Goal: Transaction & Acquisition: Book appointment/travel/reservation

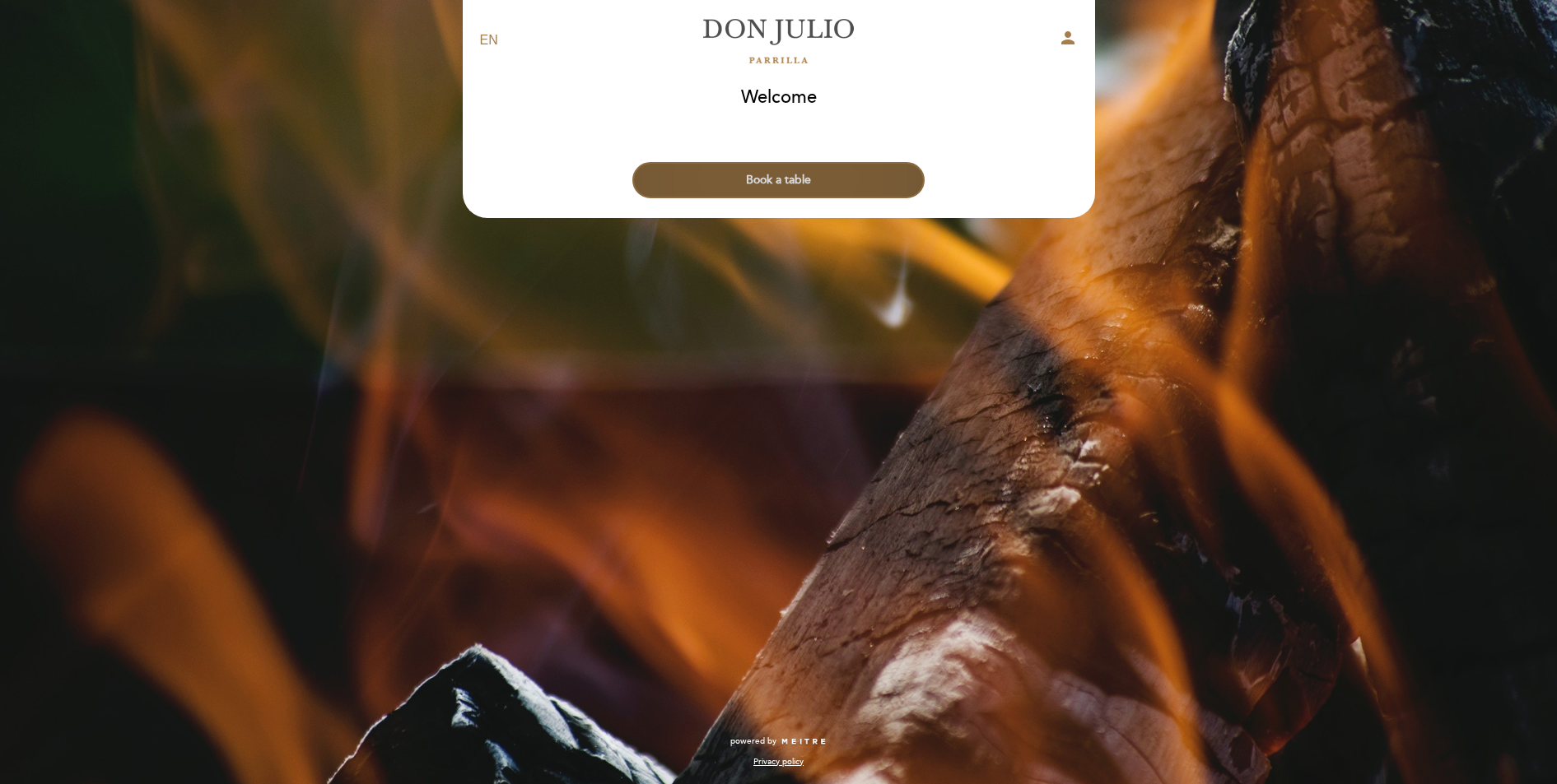
click at [777, 182] on button "Book a table" at bounding box center [778, 180] width 292 height 36
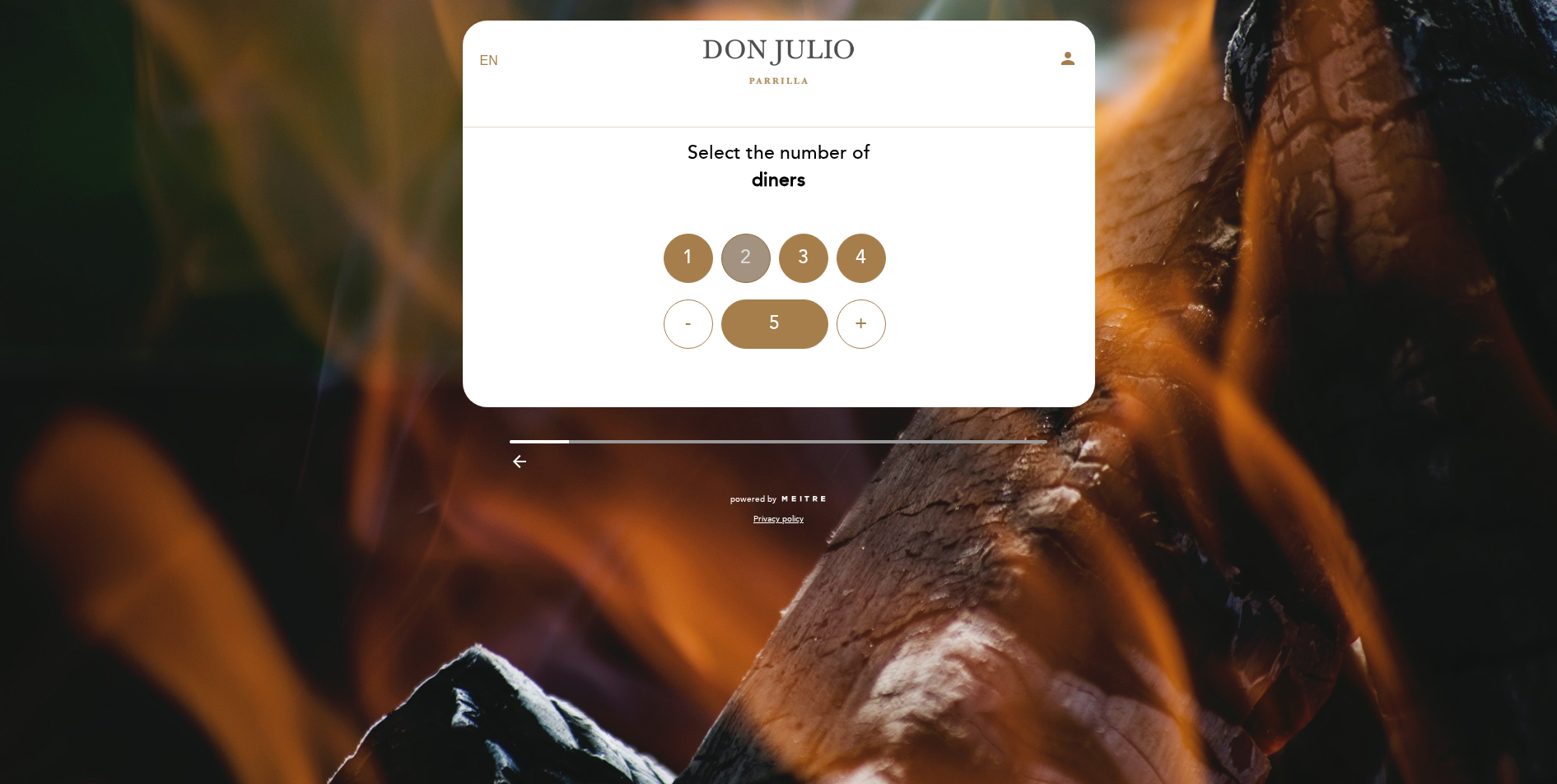
click at [733, 260] on div "2" at bounding box center [746, 259] width 49 height 49
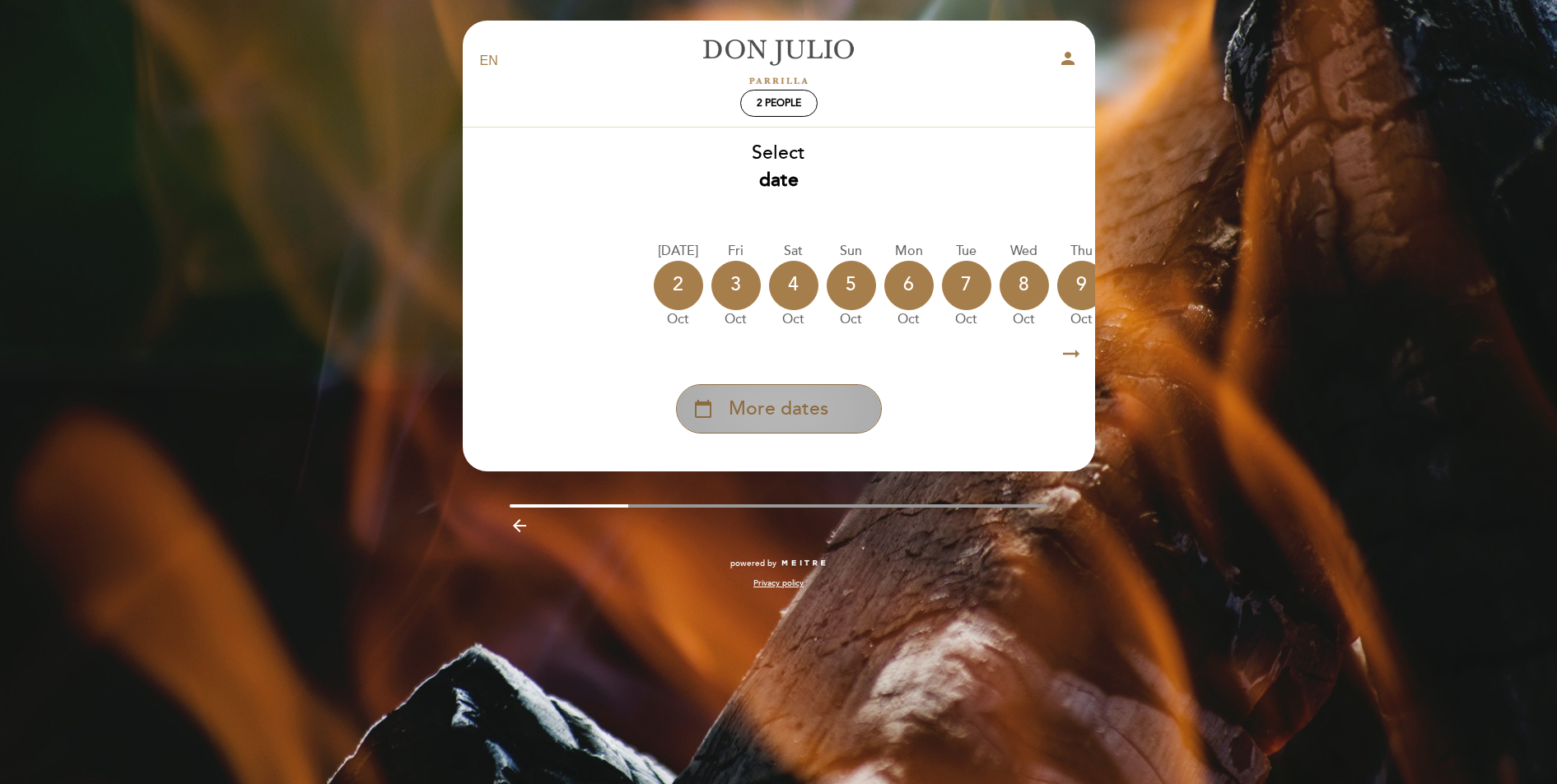
click at [802, 411] on span "More dates" at bounding box center [778, 409] width 100 height 27
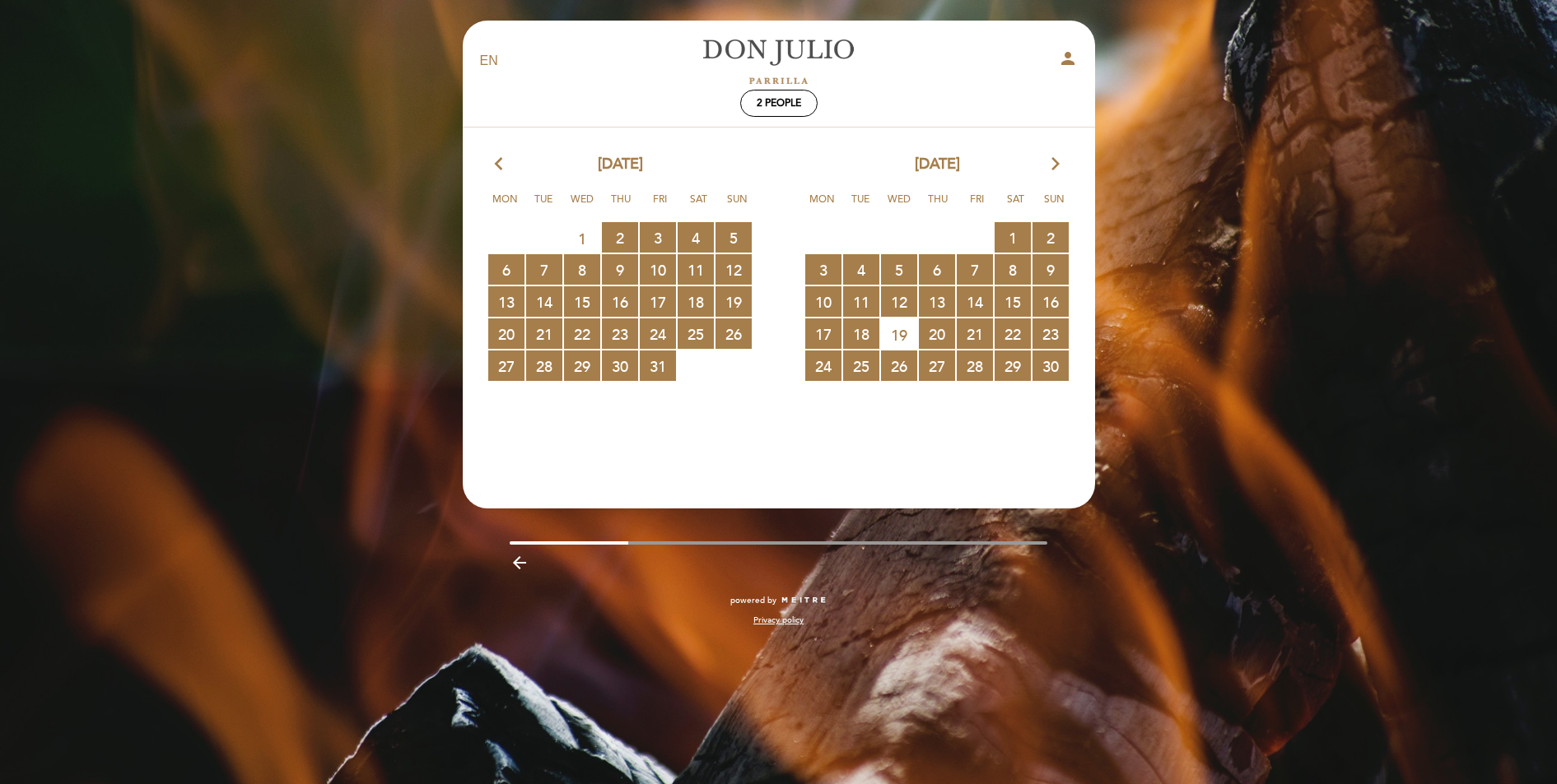
click at [892, 328] on span "19" at bounding box center [899, 335] width 36 height 30
click at [898, 340] on span "19" at bounding box center [899, 335] width 36 height 30
click at [822, 340] on span "17 RESERVATIONS AVAILABLE" at bounding box center [823, 334] width 36 height 30
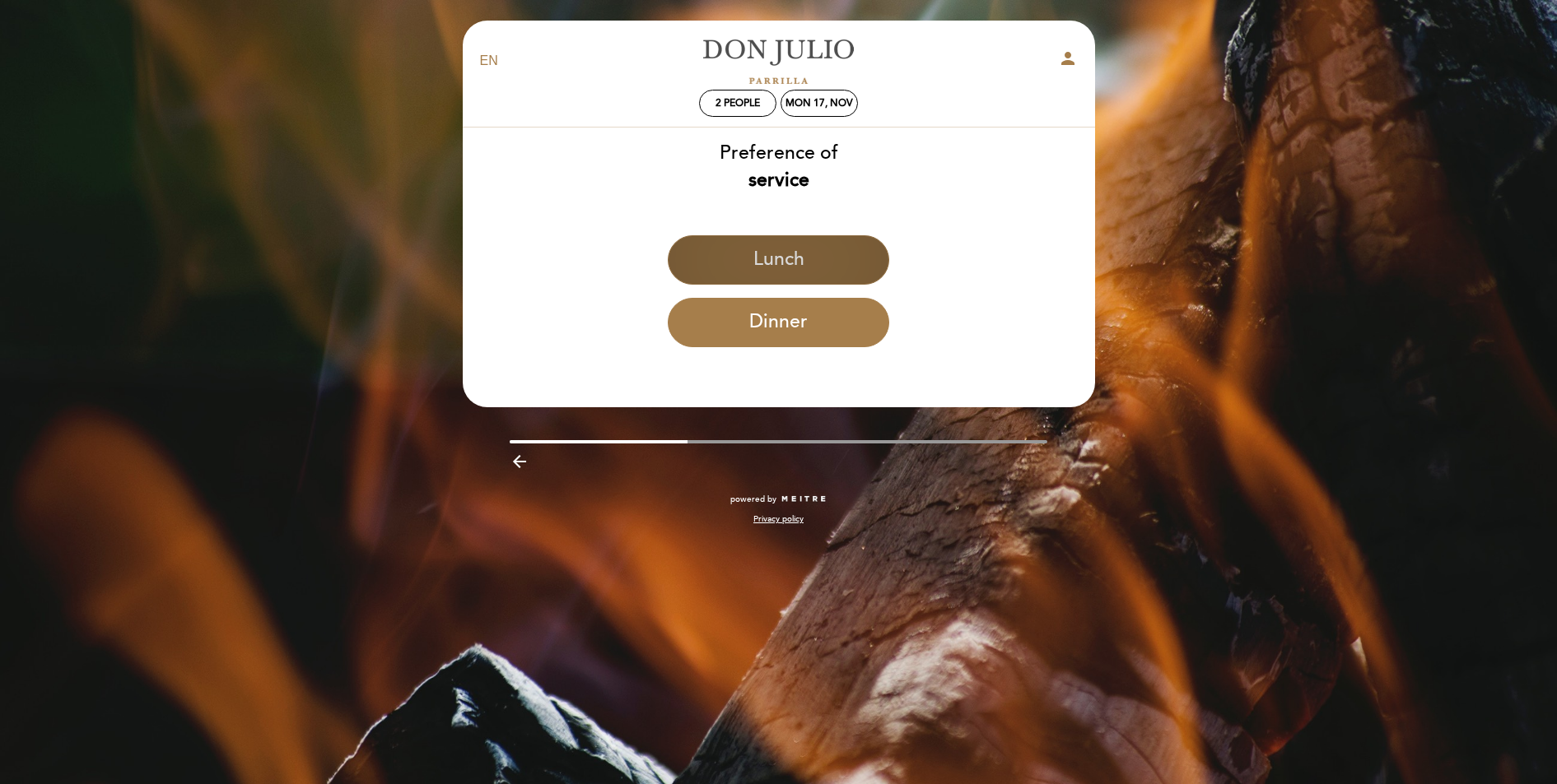
click at [798, 270] on button "Lunch" at bounding box center [778, 260] width 221 height 49
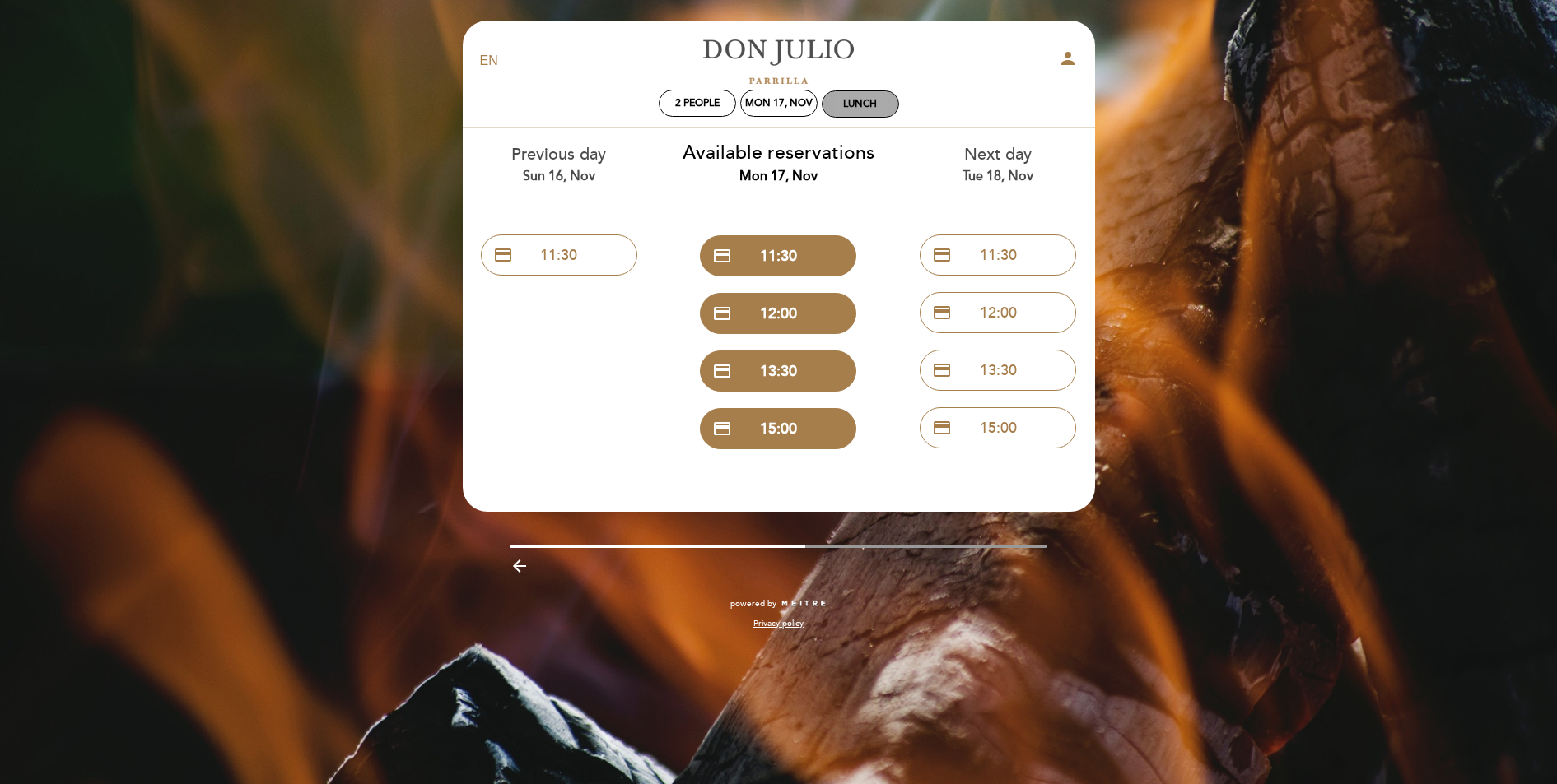
click at [845, 98] on div "Lunch" at bounding box center [860, 104] width 34 height 13
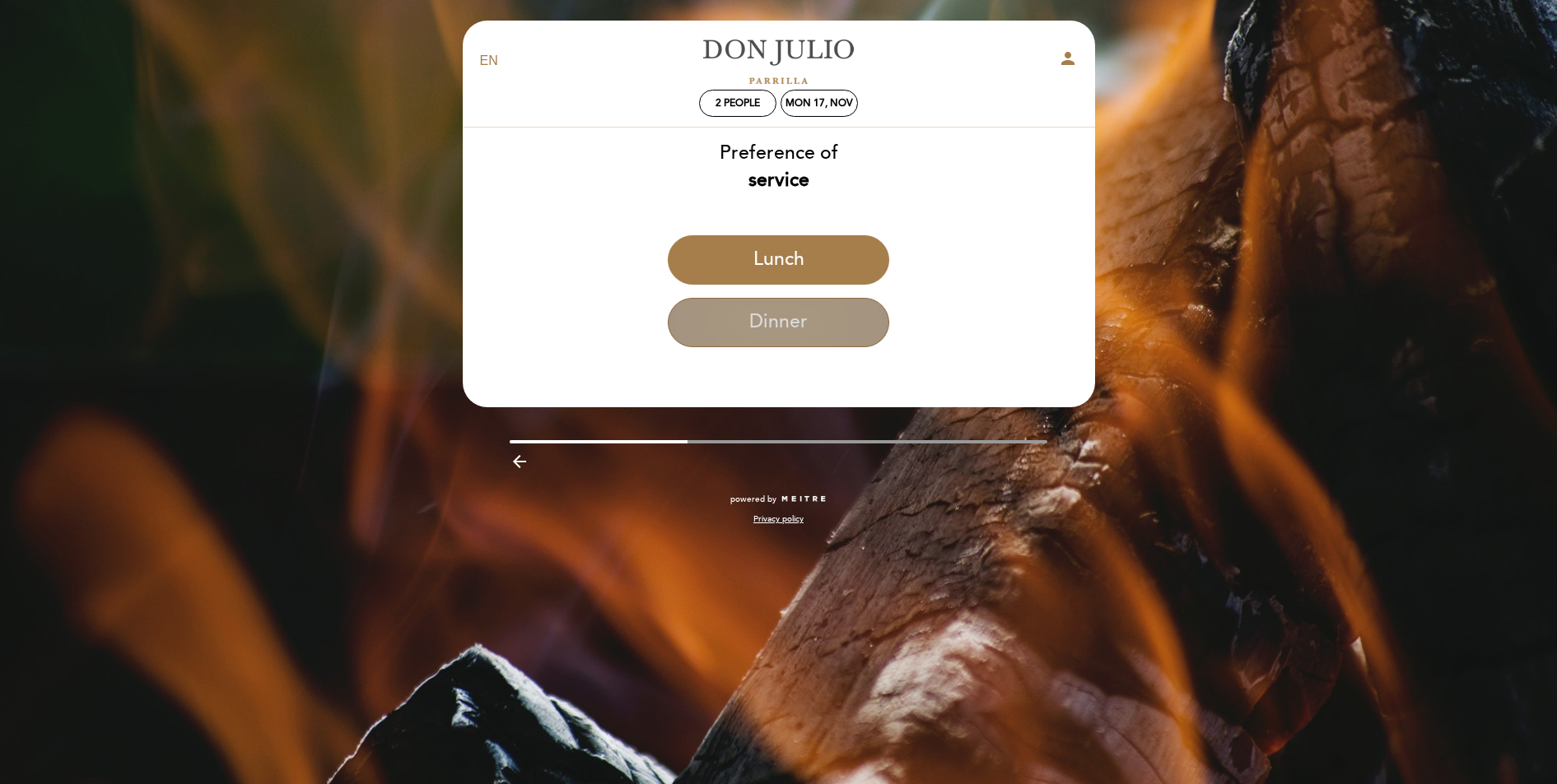
click at [810, 324] on button "Dinner" at bounding box center [778, 323] width 221 height 49
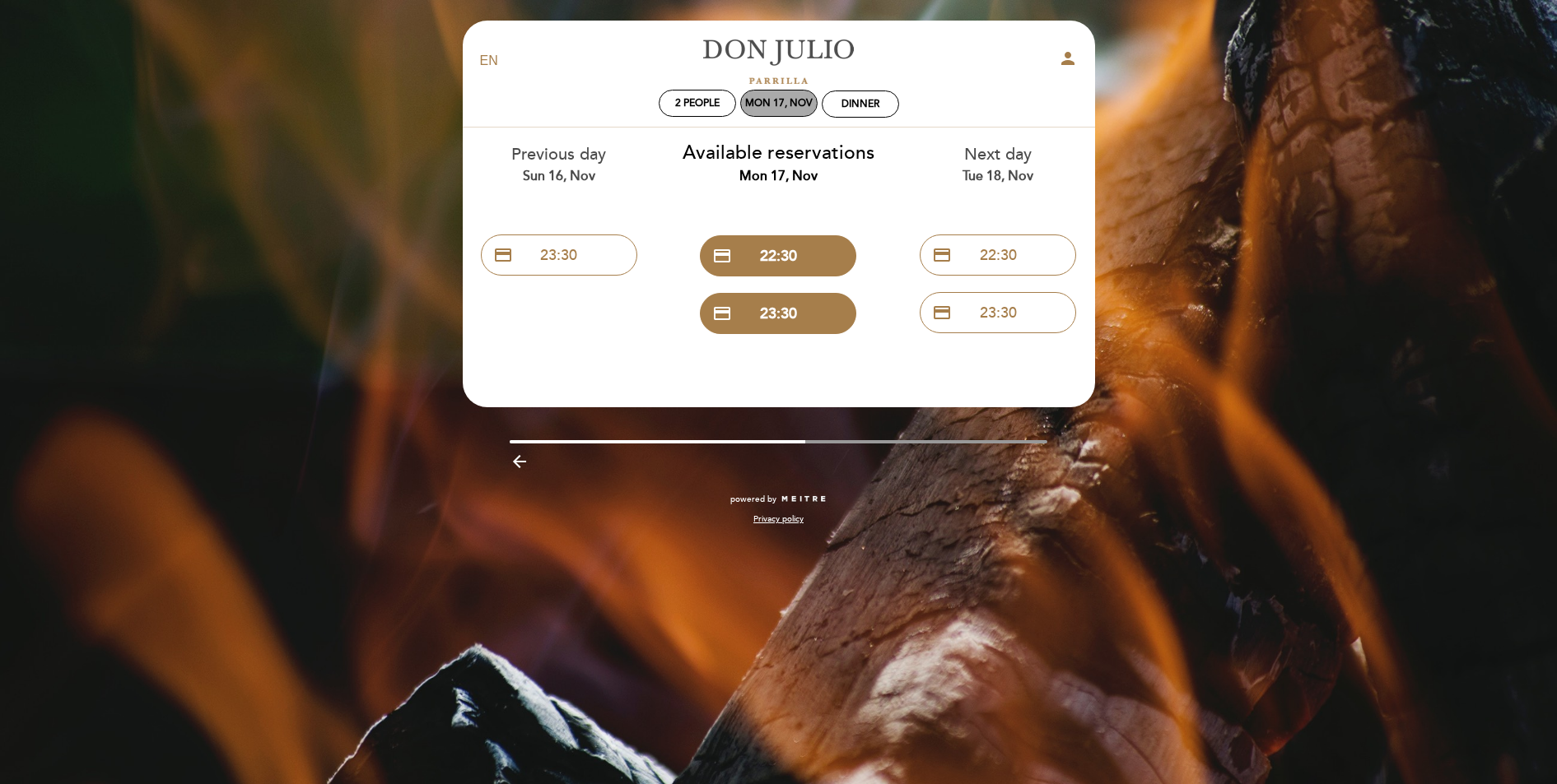
click at [778, 112] on div "Mon 17, Nov" at bounding box center [779, 103] width 78 height 27
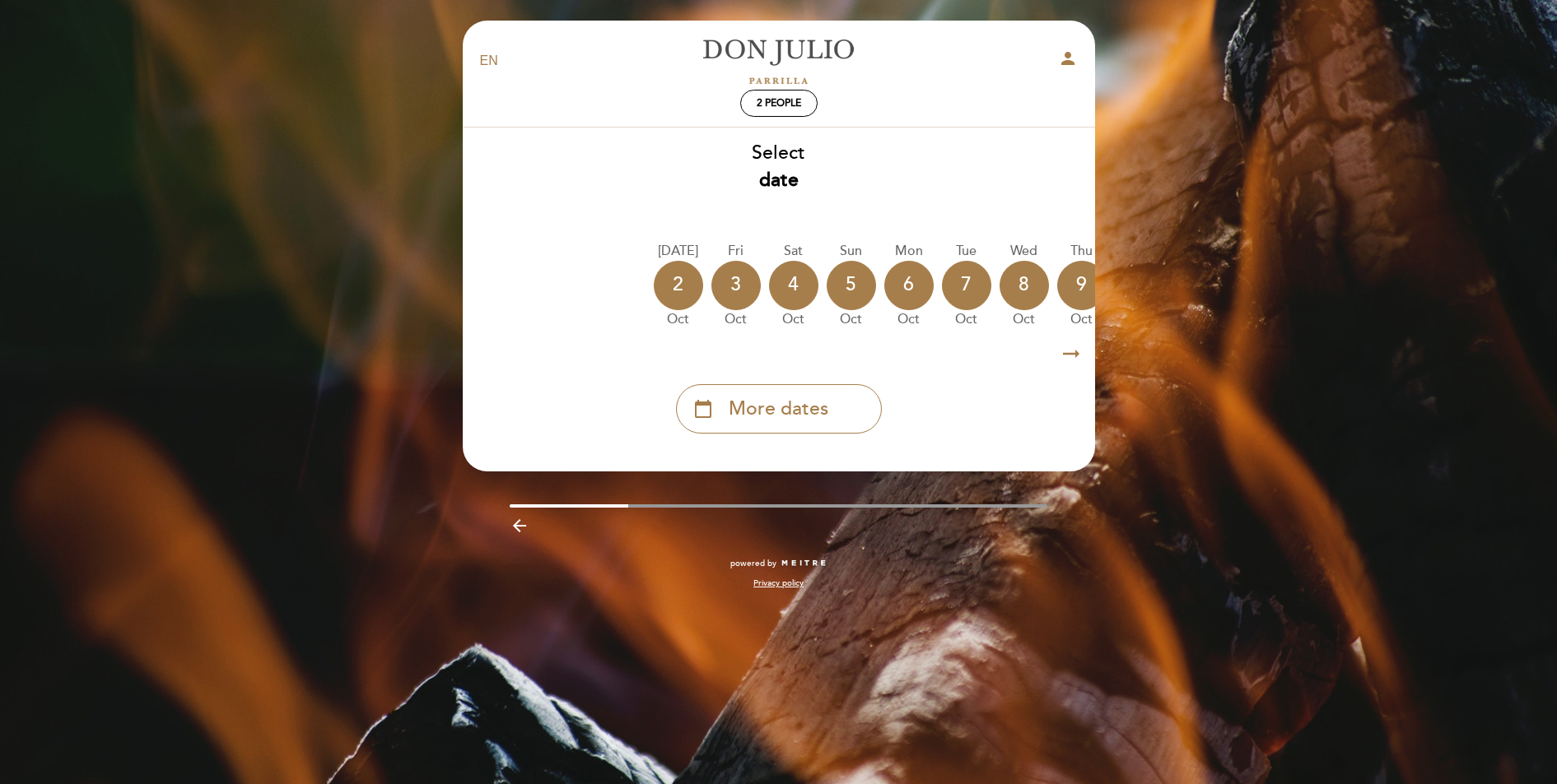
click at [1071, 359] on icon "arrow_right_alt" at bounding box center [1071, 354] width 25 height 35
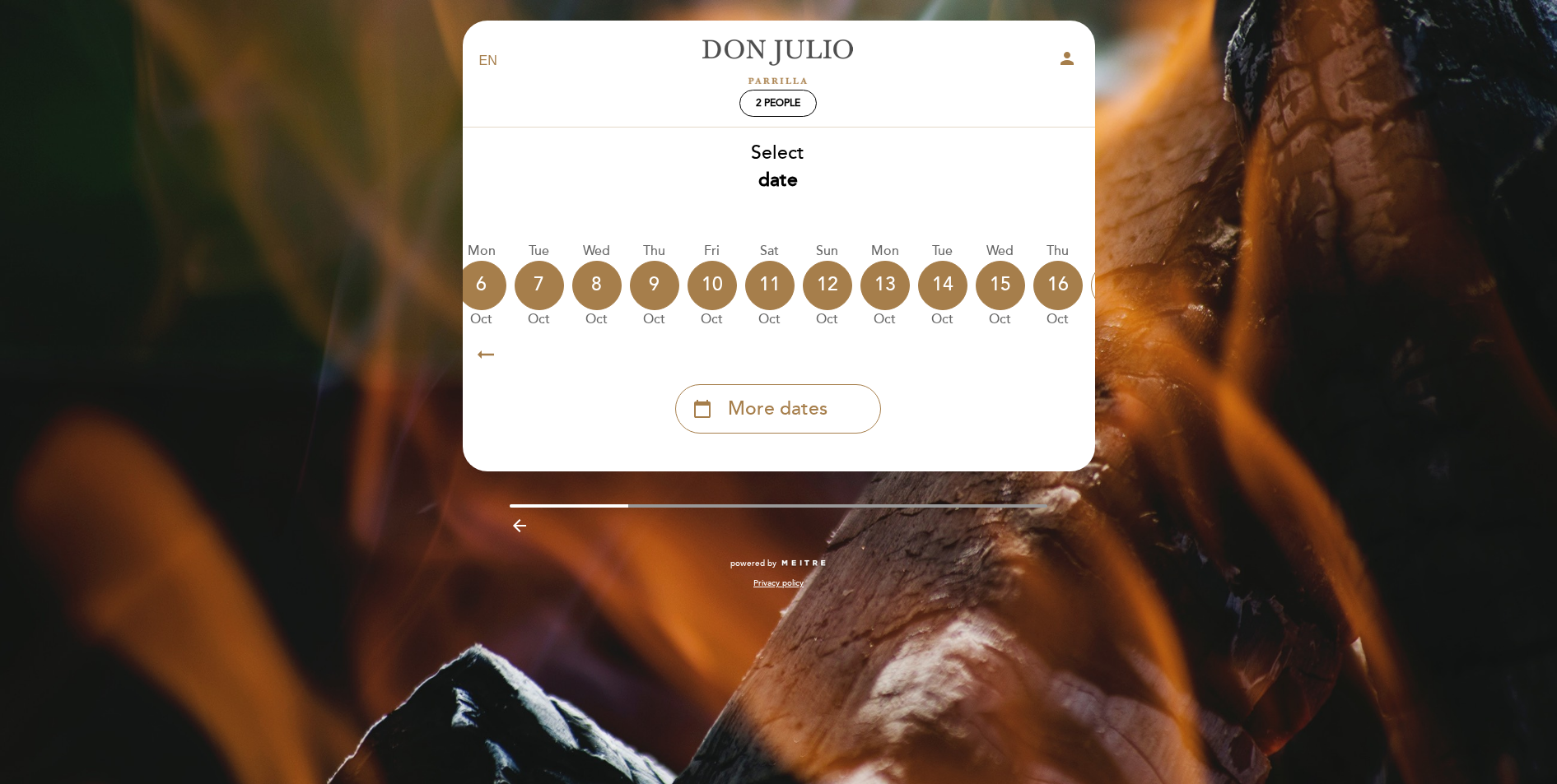
scroll to position [0, 480]
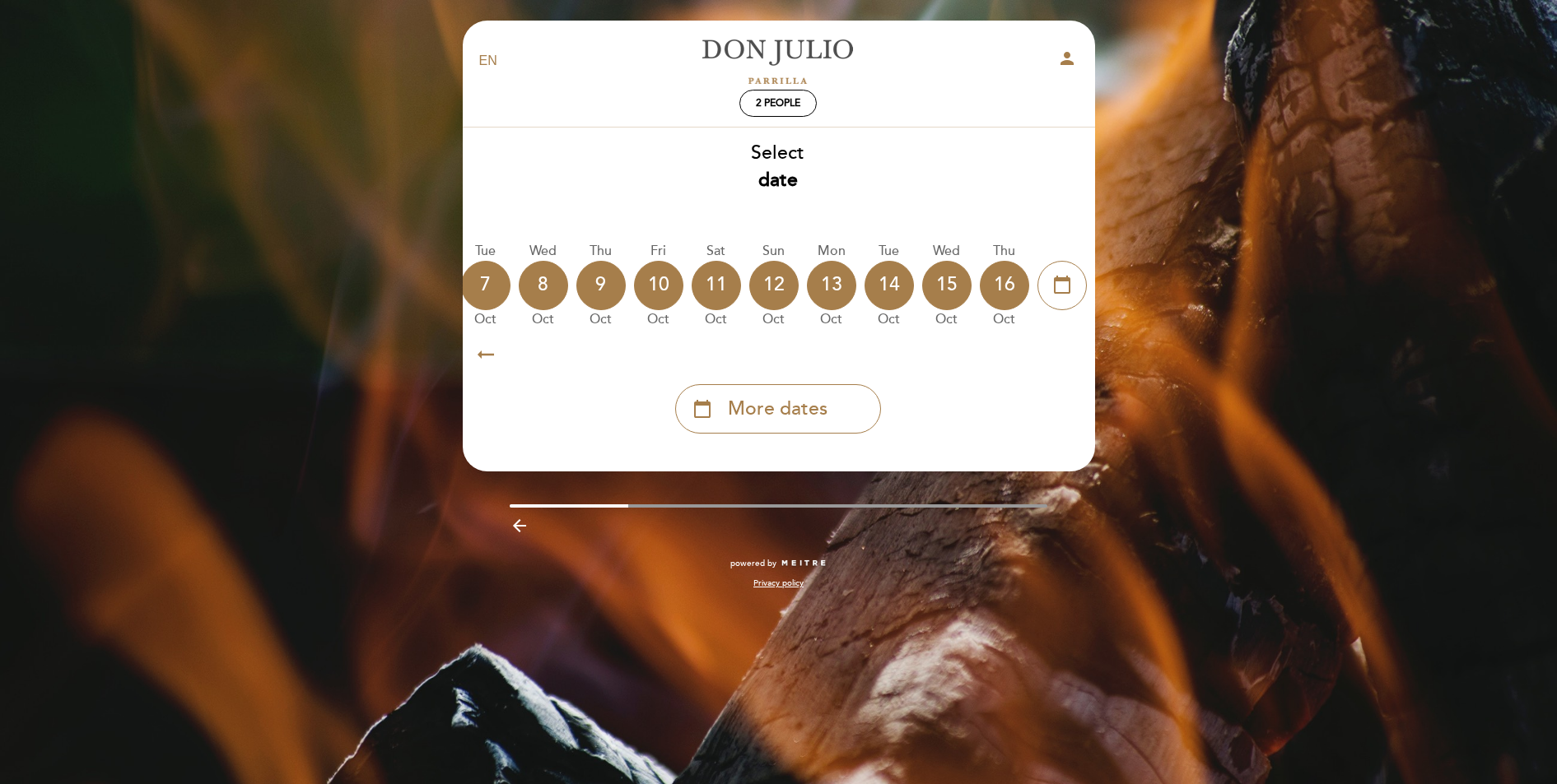
click at [1071, 359] on icon "arrow_right_alt" at bounding box center [1070, 354] width 25 height 35
click at [786, 405] on span "More dates" at bounding box center [778, 409] width 100 height 27
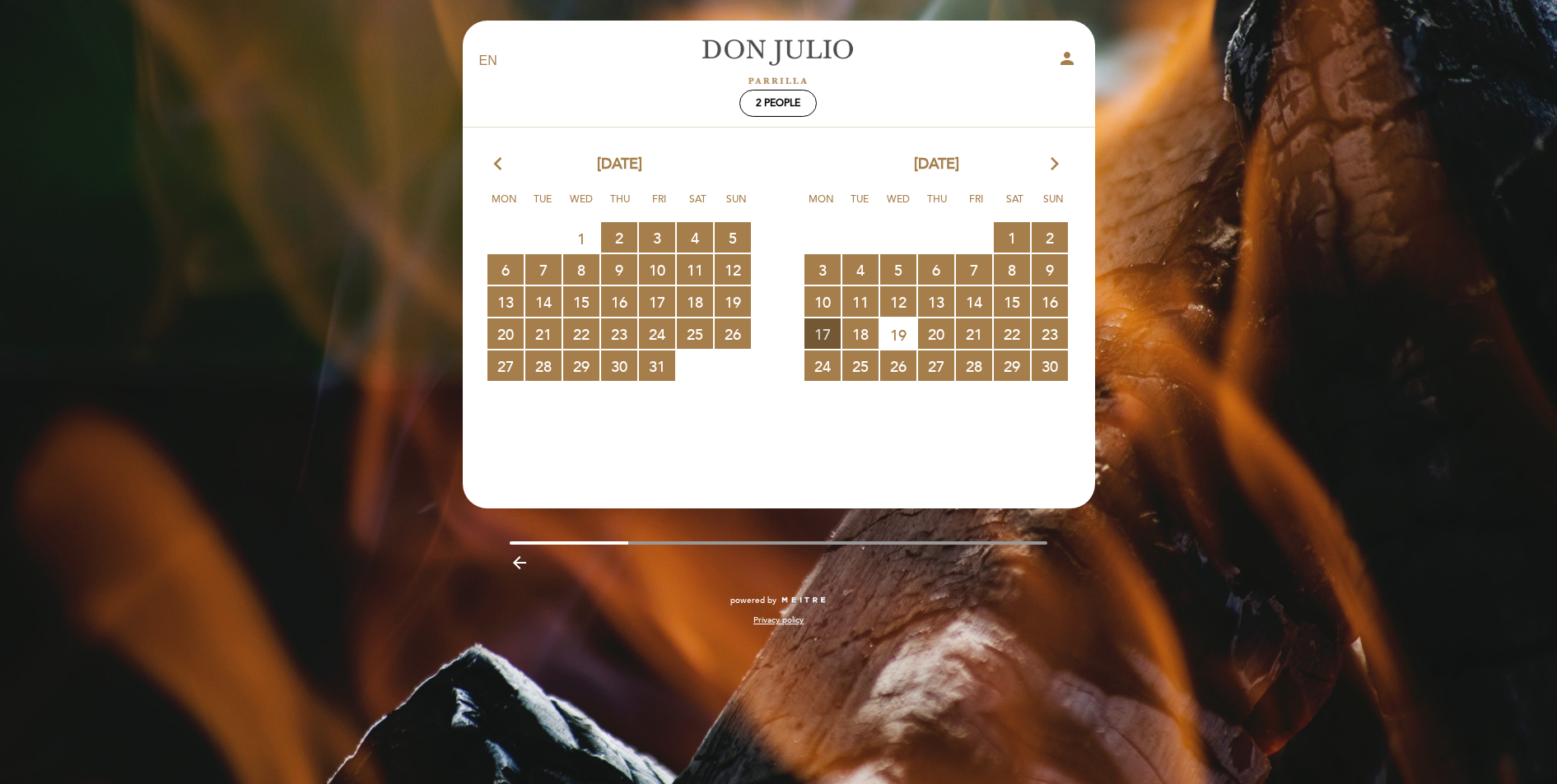
click at [820, 339] on span "17 RESERVATIONS AVAILABLE" at bounding box center [822, 334] width 36 height 30
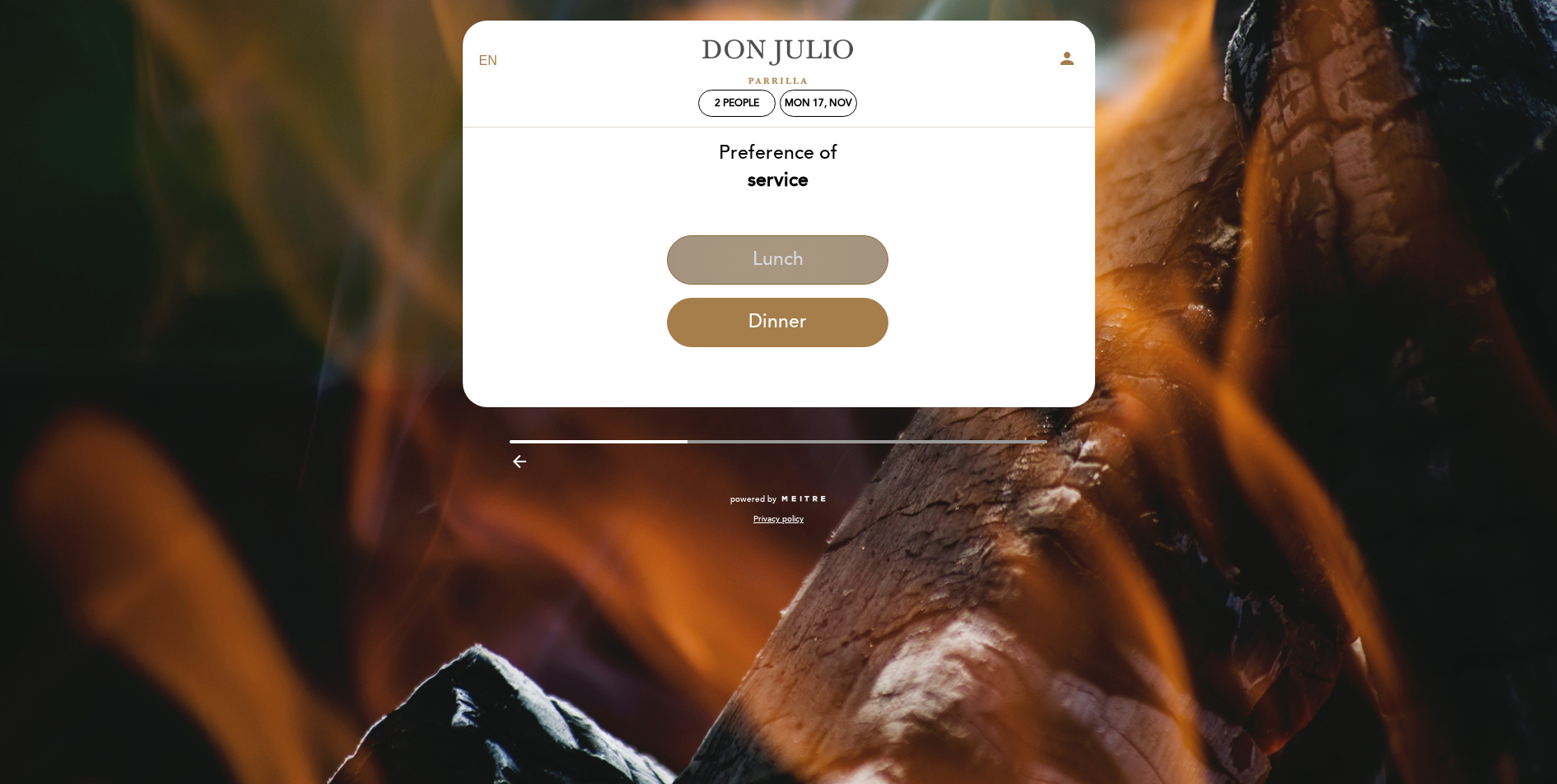
click at [734, 264] on button "Lunch" at bounding box center [778, 260] width 221 height 49
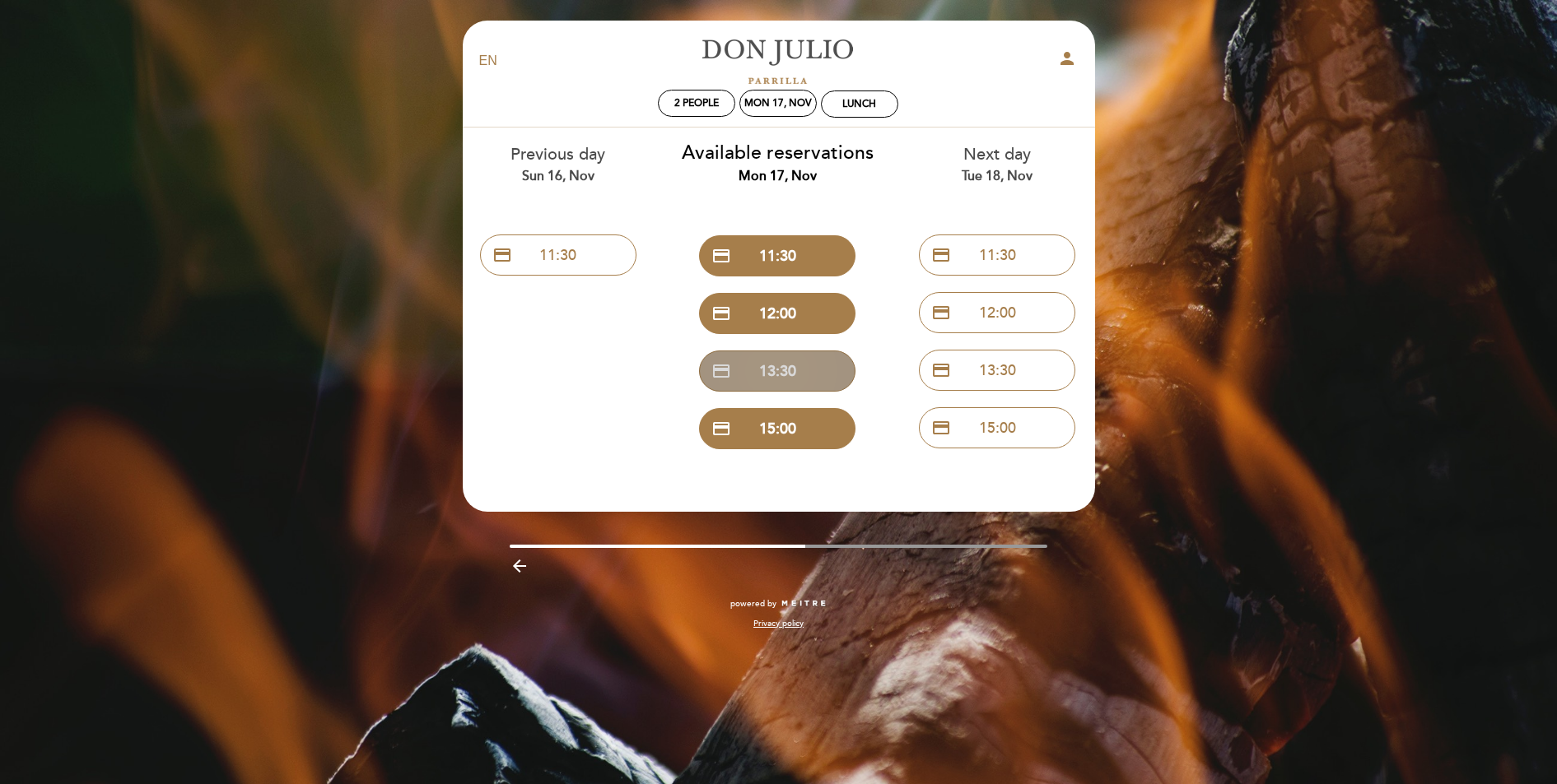
click at [797, 367] on button "credit_card 13:30" at bounding box center [777, 371] width 156 height 41
